Goal: Find specific page/section: Find specific page/section

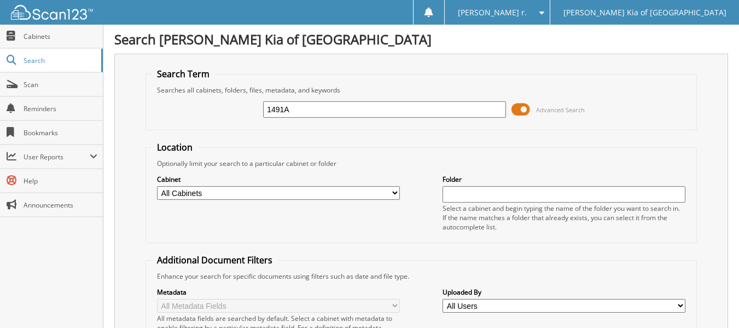
type input "1491A"
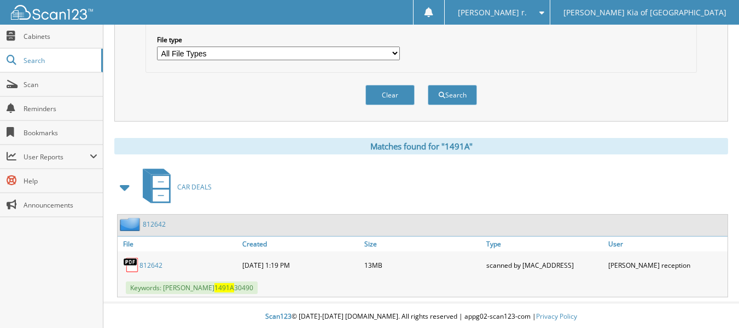
scroll to position [363, 0]
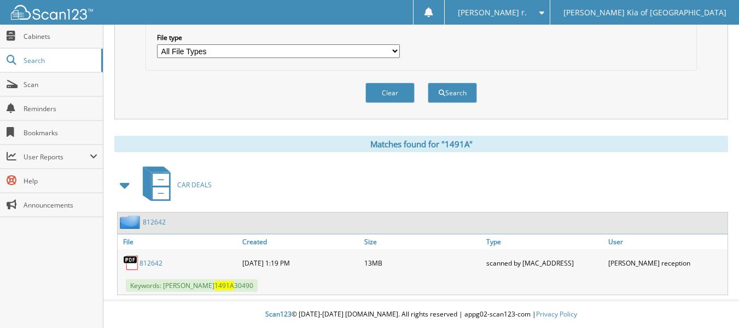
click at [141, 259] on link "812642" at bounding box center [150, 262] width 23 height 9
click at [60, 33] on span "Cabinets" at bounding box center [61, 36] width 74 height 9
